Goal: Check status: Check status

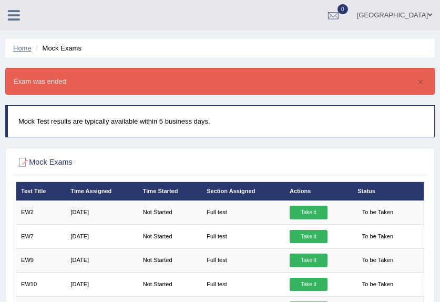
click at [20, 48] on link "Home" at bounding box center [22, 48] width 18 height 8
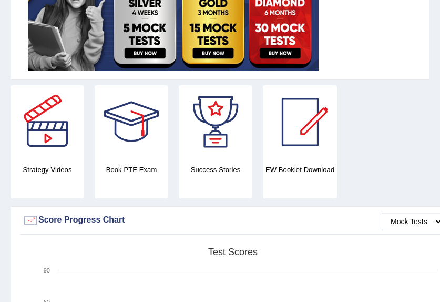
scroll to position [263, 0]
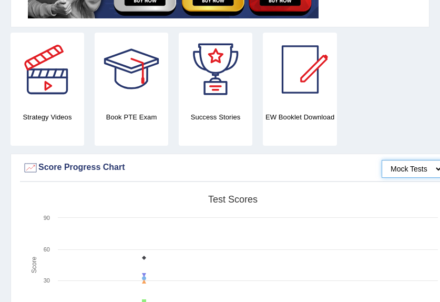
click at [435, 169] on select "Mock Tests" at bounding box center [411, 169] width 61 height 18
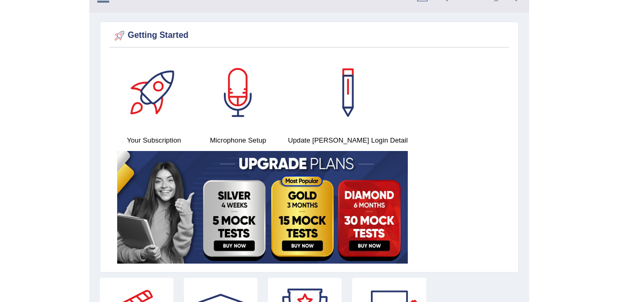
scroll to position [0, 0]
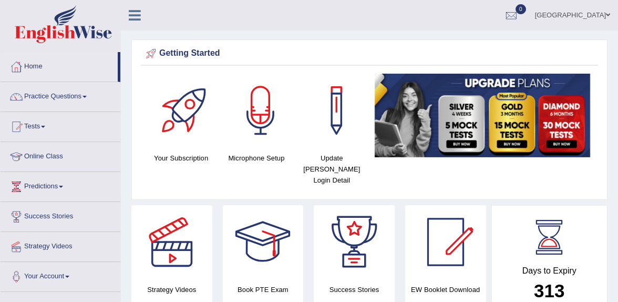
click at [47, 128] on link "Tests" at bounding box center [61, 125] width 120 height 26
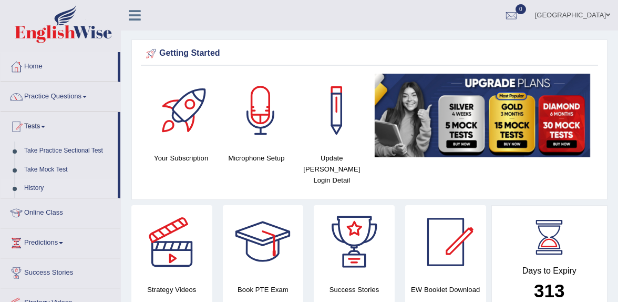
click at [36, 190] on link "History" at bounding box center [68, 188] width 98 height 19
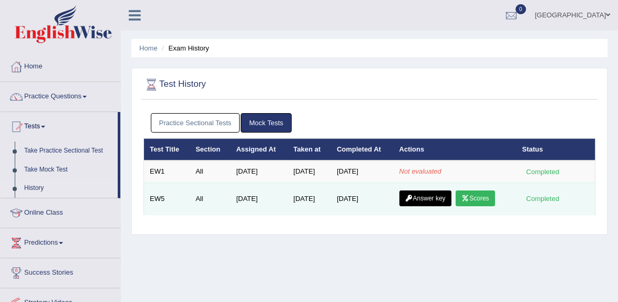
click at [483, 198] on link "Scores" at bounding box center [475, 198] width 39 height 16
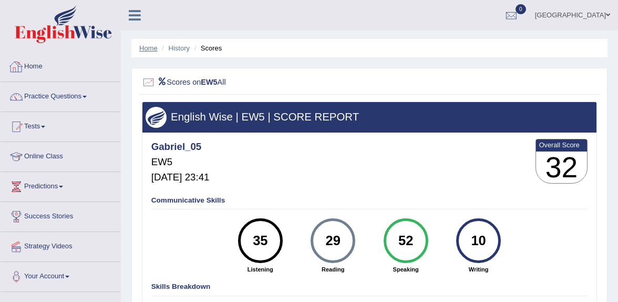
click at [151, 49] on link "Home" at bounding box center [148, 48] width 18 height 8
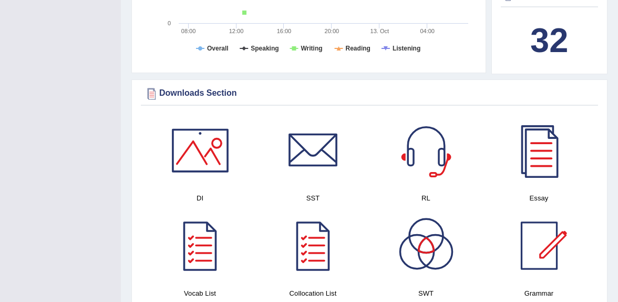
scroll to position [473, 0]
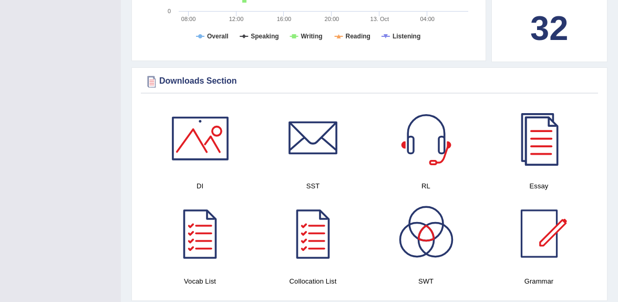
click at [539, 151] on div at bounding box center [539, 138] width 74 height 74
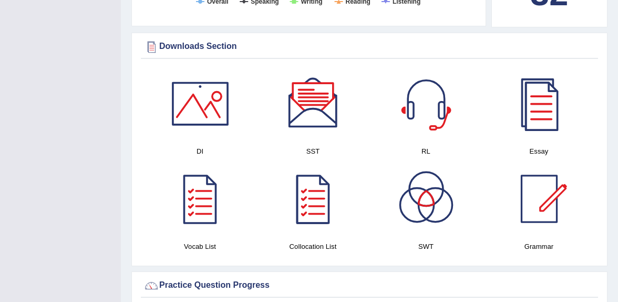
scroll to position [525, 0]
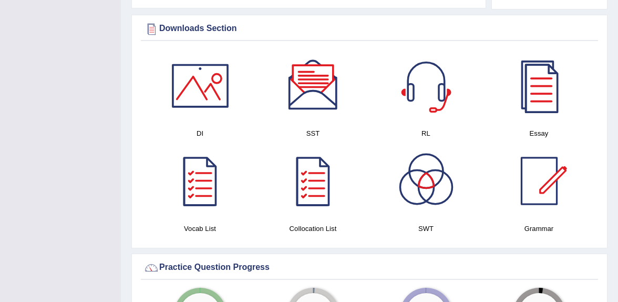
click at [213, 184] on div at bounding box center [200, 181] width 74 height 74
click at [306, 190] on div at bounding box center [313, 181] width 74 height 74
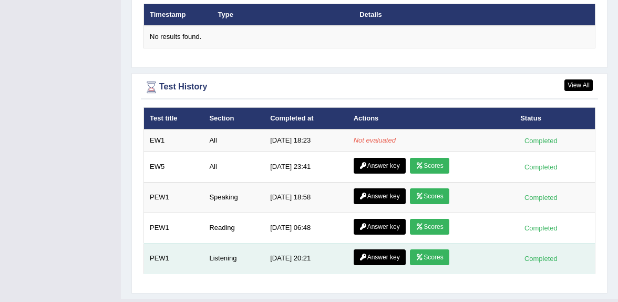
scroll to position [1345, 0]
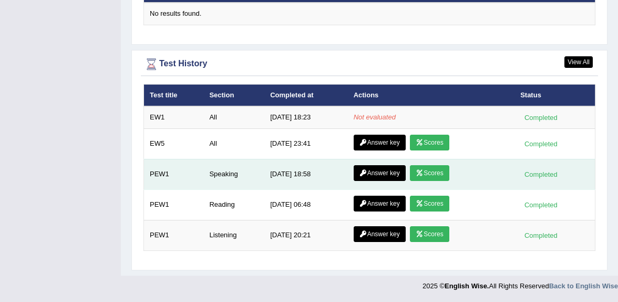
click at [426, 173] on link "Scores" at bounding box center [429, 173] width 39 height 16
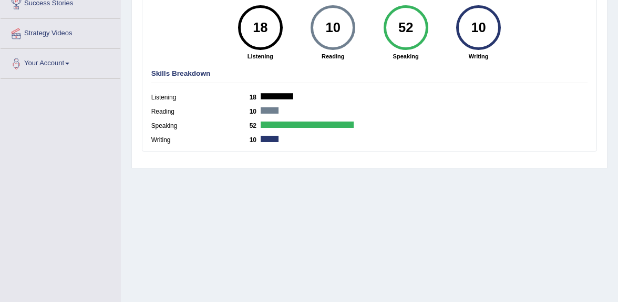
scroll to position [250, 0]
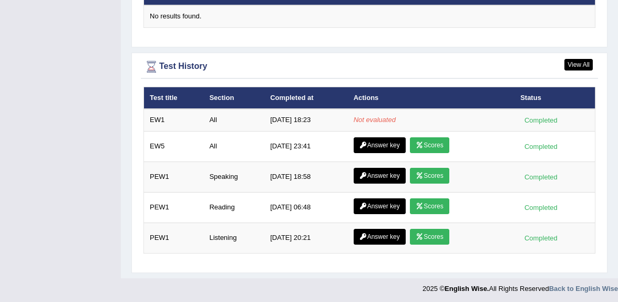
scroll to position [1345, 0]
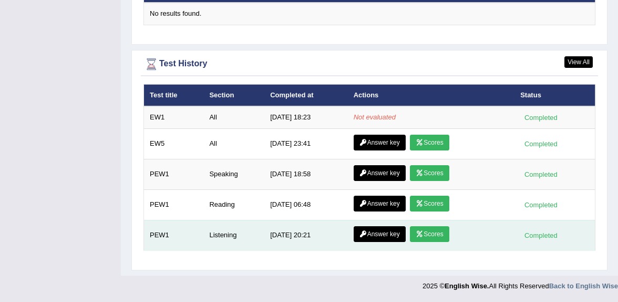
click at [430, 234] on link "Scores" at bounding box center [429, 234] width 39 height 16
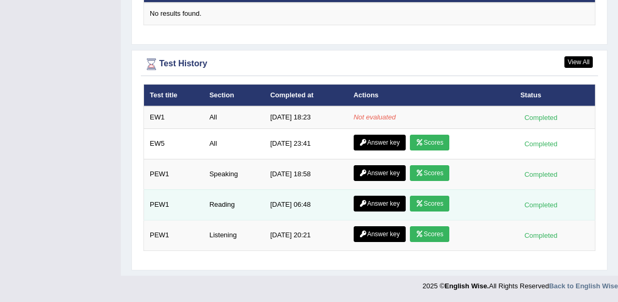
click at [428, 202] on link "Scores" at bounding box center [429, 203] width 39 height 16
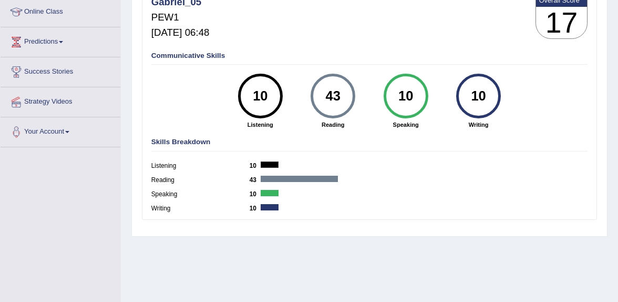
scroll to position [158, 0]
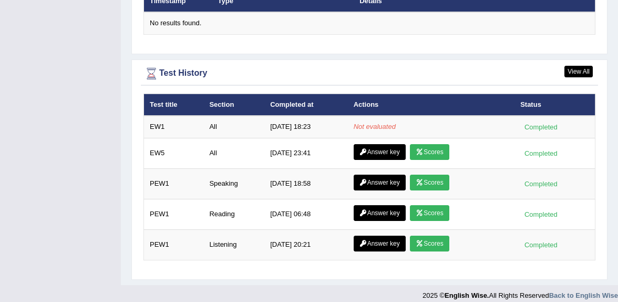
scroll to position [1345, 0]
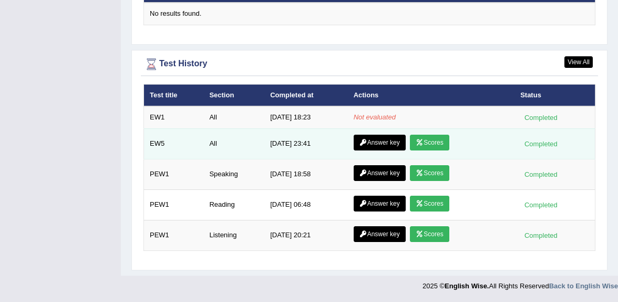
click at [387, 135] on link "Answer key" at bounding box center [380, 142] width 52 height 16
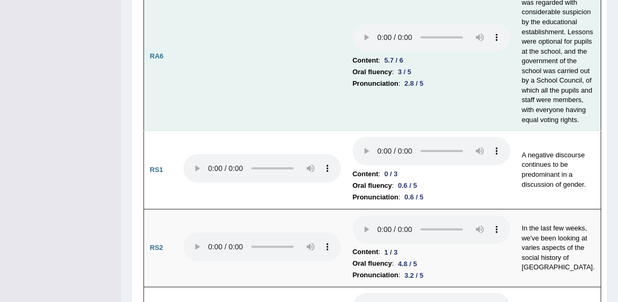
scroll to position [1156, 0]
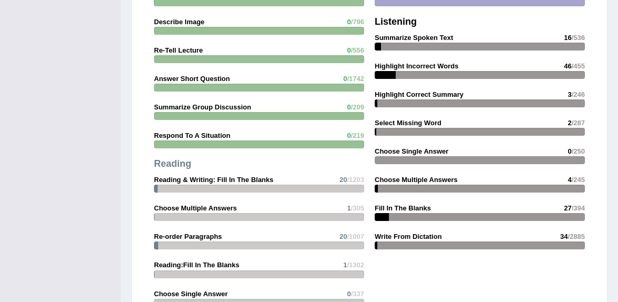
scroll to position [978, 0]
